Goal: Task Accomplishment & Management: Manage account settings

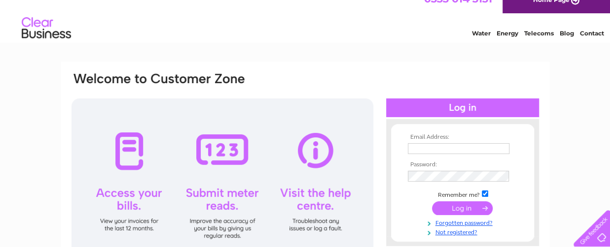
scroll to position [99, 0]
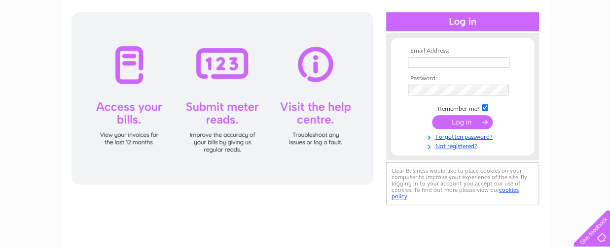
type input "[PERSON_NAME][EMAIL_ADDRESS][PERSON_NAME][DOMAIN_NAME]"
click at [452, 119] on input "submit" at bounding box center [462, 122] width 61 height 14
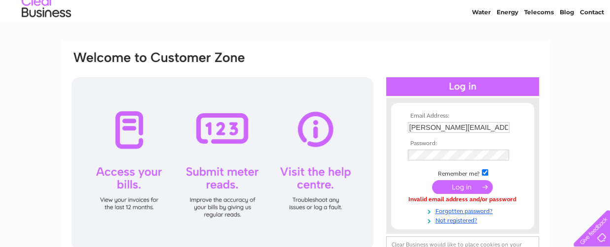
scroll to position [32, 0]
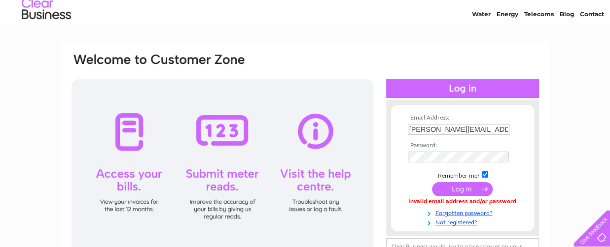
click at [458, 188] on input "submit" at bounding box center [462, 189] width 61 height 14
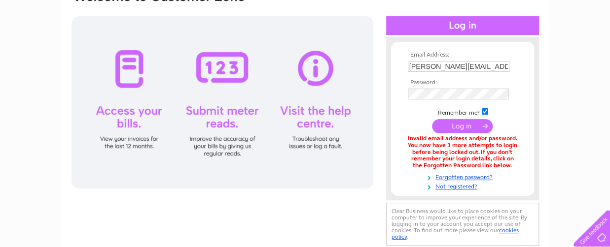
scroll to position [148, 0]
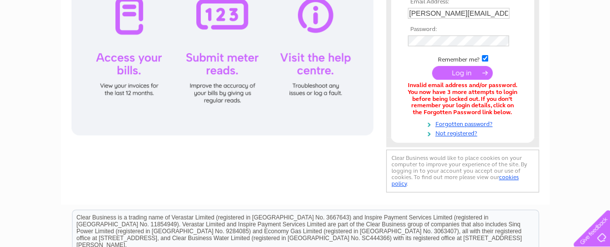
click at [120, 10] on div at bounding box center [222, 49] width 302 height 173
click at [121, 18] on div at bounding box center [222, 49] width 302 height 173
click at [122, 64] on div at bounding box center [222, 49] width 302 height 173
click at [125, 63] on div at bounding box center [222, 49] width 302 height 173
click at [464, 74] on input "submit" at bounding box center [462, 73] width 61 height 14
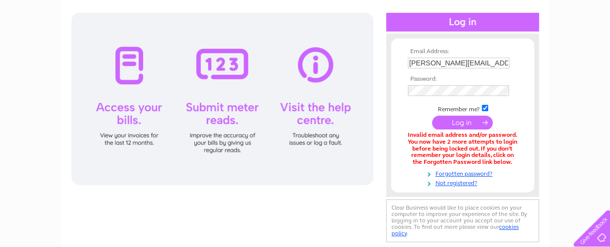
scroll to position [99, 0]
click at [464, 173] on link "Forgotten password?" at bounding box center [464, 172] width 112 height 9
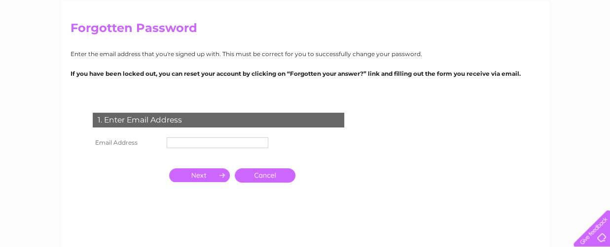
scroll to position [99, 0]
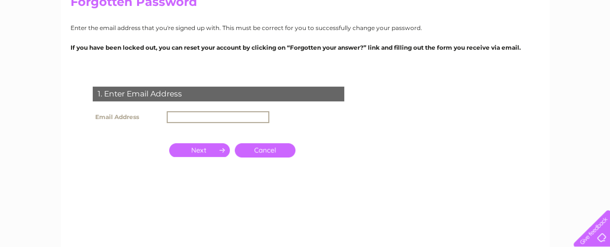
click at [185, 120] on input "text" at bounding box center [218, 117] width 103 height 12
type input "[PERSON_NAME][EMAIL_ADDRESS][PERSON_NAME][DOMAIN_NAME]"
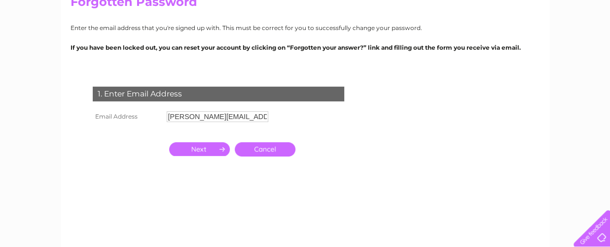
click at [218, 149] on input "button" at bounding box center [199, 149] width 61 height 14
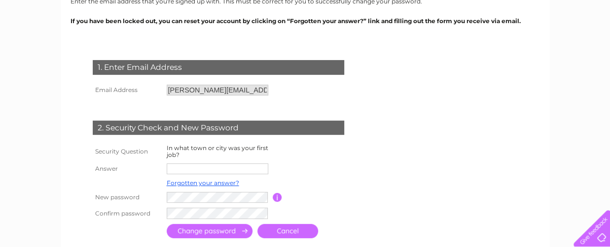
scroll to position [148, 0]
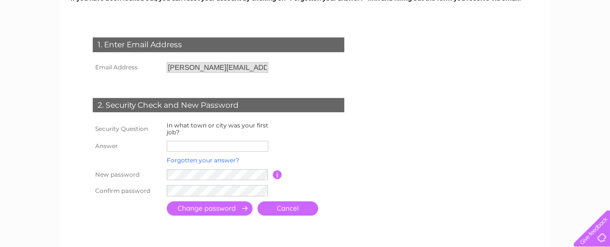
click at [185, 161] on link "Forgotten your answer?" at bounding box center [203, 160] width 72 height 7
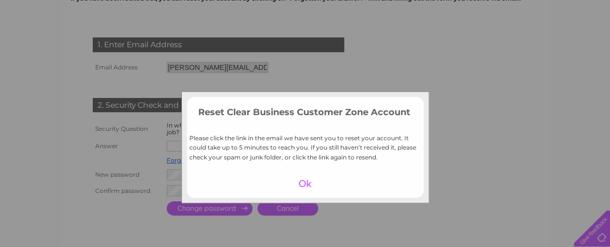
click at [299, 182] on div at bounding box center [305, 184] width 61 height 14
click at [299, 182] on td "Password must be at least 6 characters long" at bounding box center [321, 175] width 79 height 16
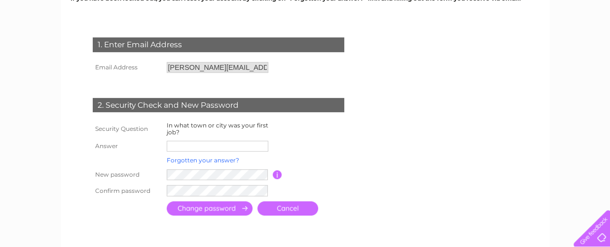
click at [185, 160] on link "Forgotten your answer?" at bounding box center [203, 160] width 72 height 7
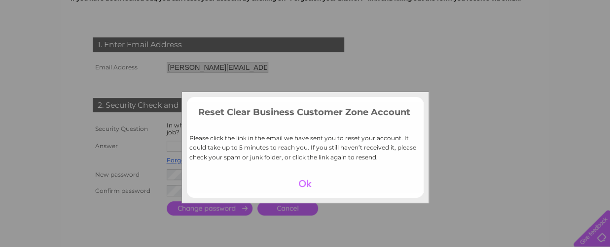
click at [298, 184] on div at bounding box center [305, 184] width 61 height 14
click at [298, 184] on td at bounding box center [262, 191] width 197 height 16
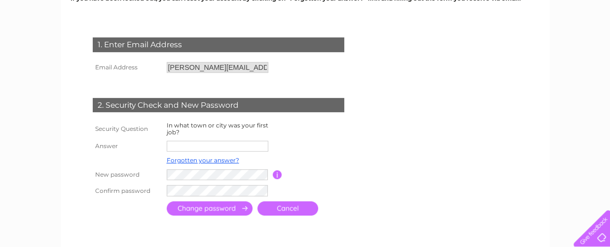
drag, startPoint x: 298, startPoint y: 184, endPoint x: 363, endPoint y: 119, distance: 92.4
click at [363, 119] on div "1. Enter Email Address Email Address ackerley.john@yahoo.co.uk Cancel" at bounding box center [221, 123] width 300 height 191
click at [213, 207] on input "submit" at bounding box center [210, 209] width 86 height 14
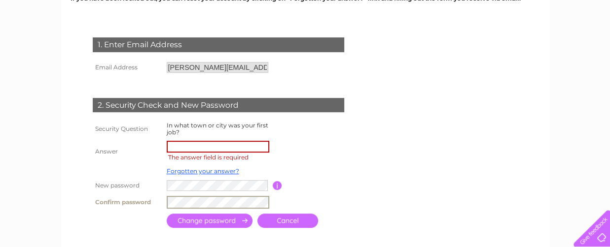
click at [357, 183] on td "Password must be at least 6 characters long" at bounding box center [321, 186] width 79 height 16
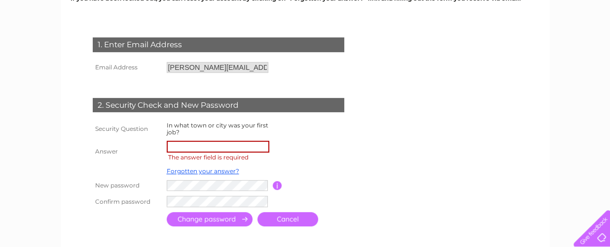
click at [183, 145] on input "text" at bounding box center [218, 147] width 103 height 12
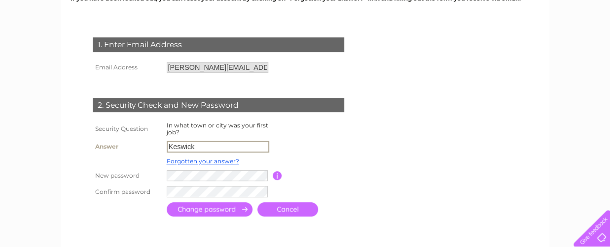
type input "Keswick"
click at [207, 211] on input "submit" at bounding box center [210, 210] width 86 height 14
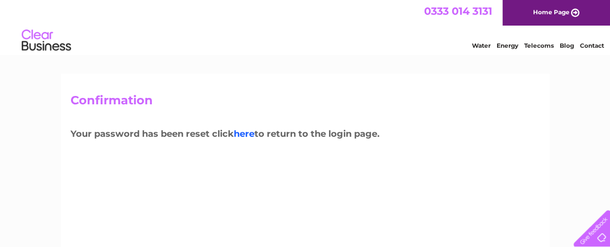
click at [248, 134] on link "here" at bounding box center [244, 134] width 21 height 11
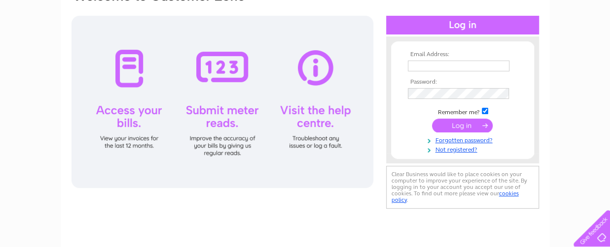
scroll to position [99, 0]
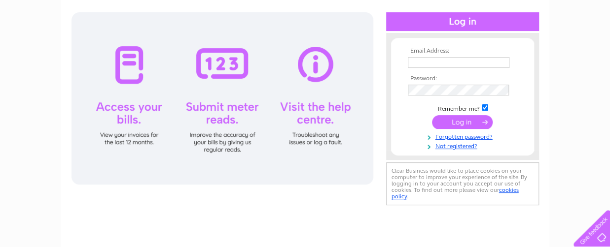
type input "ackerley.john@yahoo.co.uk"
click at [127, 63] on div at bounding box center [222, 98] width 302 height 173
click at [466, 125] on input "submit" at bounding box center [462, 122] width 61 height 14
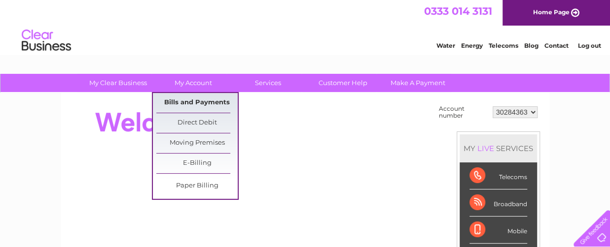
click at [186, 100] on link "Bills and Payments" at bounding box center [196, 103] width 81 height 20
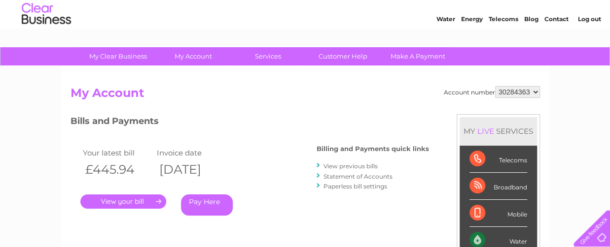
scroll to position [49, 0]
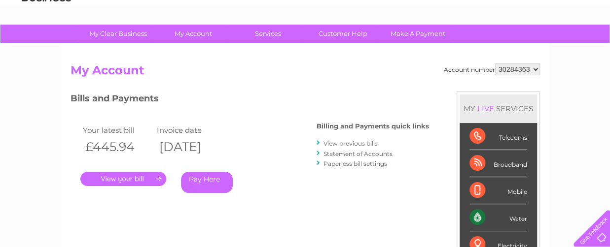
click at [118, 180] on link "." at bounding box center [123, 179] width 86 height 14
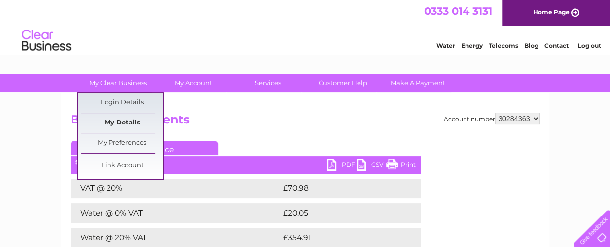
click at [116, 119] on link "My Details" at bounding box center [121, 123] width 81 height 20
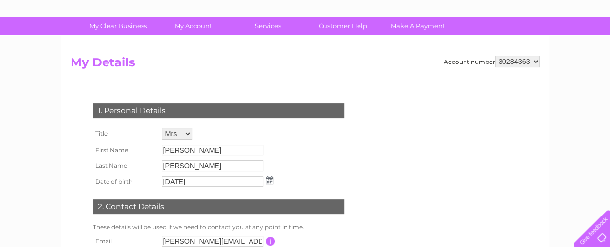
scroll to position [49, 0]
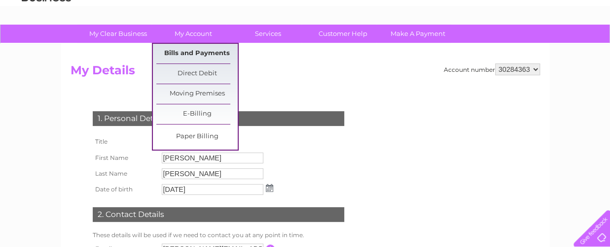
click at [192, 57] on link "Bills and Payments" at bounding box center [196, 54] width 81 height 20
click at [179, 52] on link "Bills and Payments" at bounding box center [196, 54] width 81 height 20
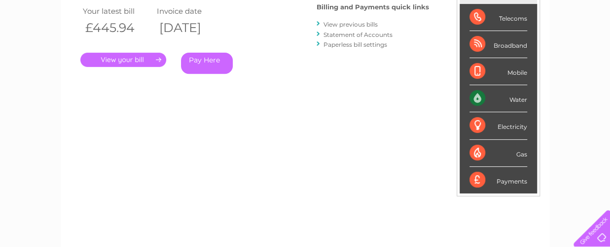
scroll to position [148, 0]
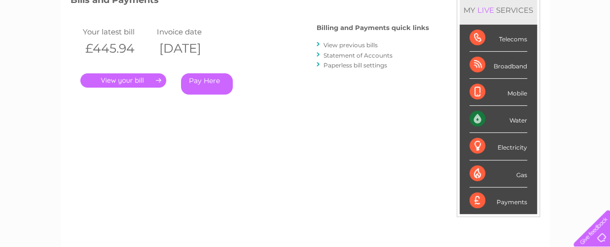
click at [345, 45] on link "View previous bills" at bounding box center [350, 44] width 54 height 7
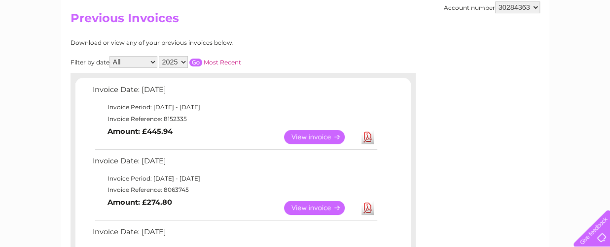
scroll to position [148, 0]
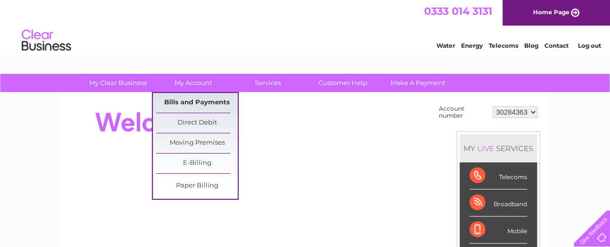
click at [191, 101] on link "Bills and Payments" at bounding box center [196, 103] width 81 height 20
